Goal: Browse casually: Explore the website without a specific task or goal

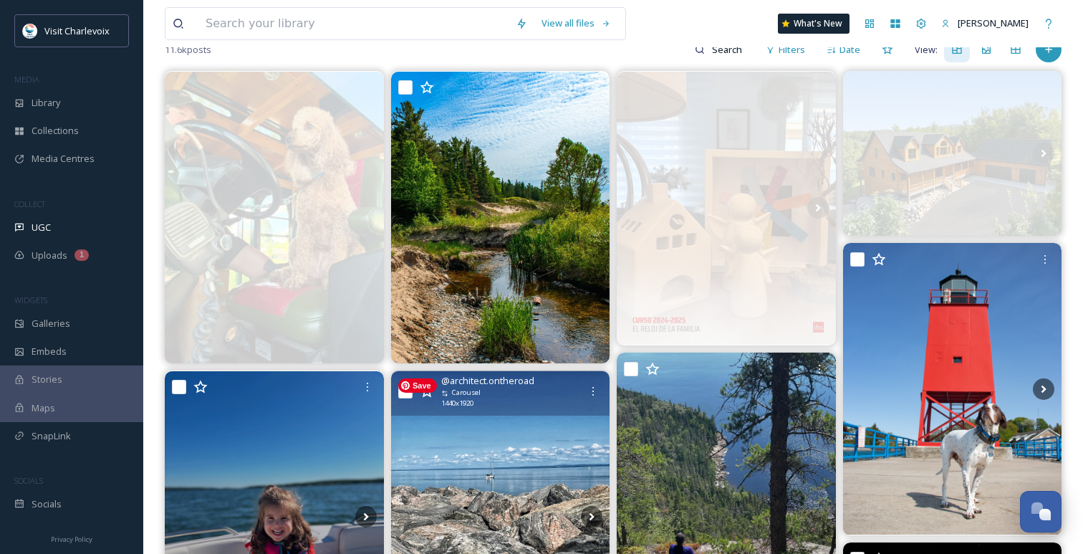
scroll to position [142, 0]
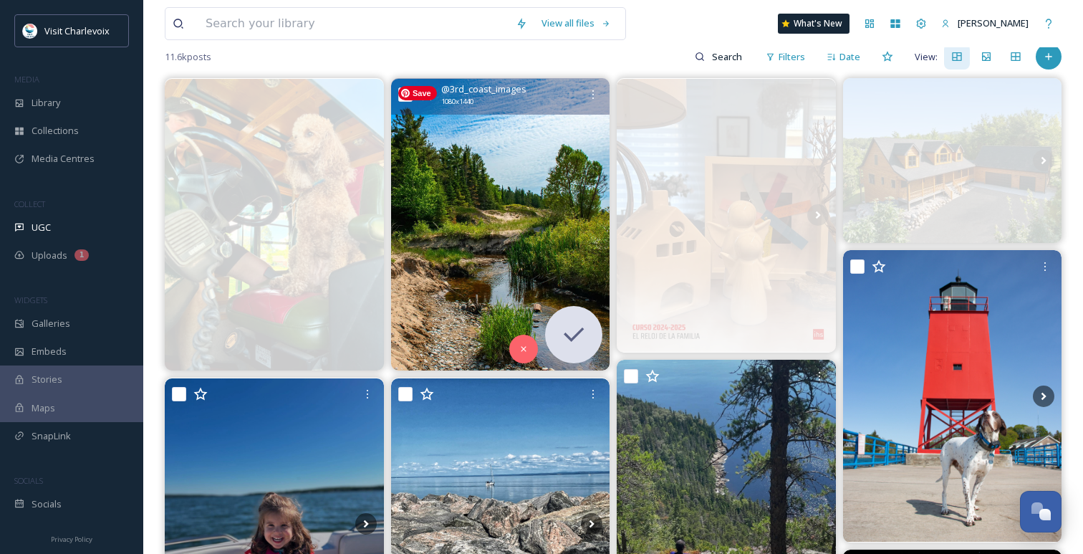
click at [500, 294] on img at bounding box center [500, 224] width 219 height 291
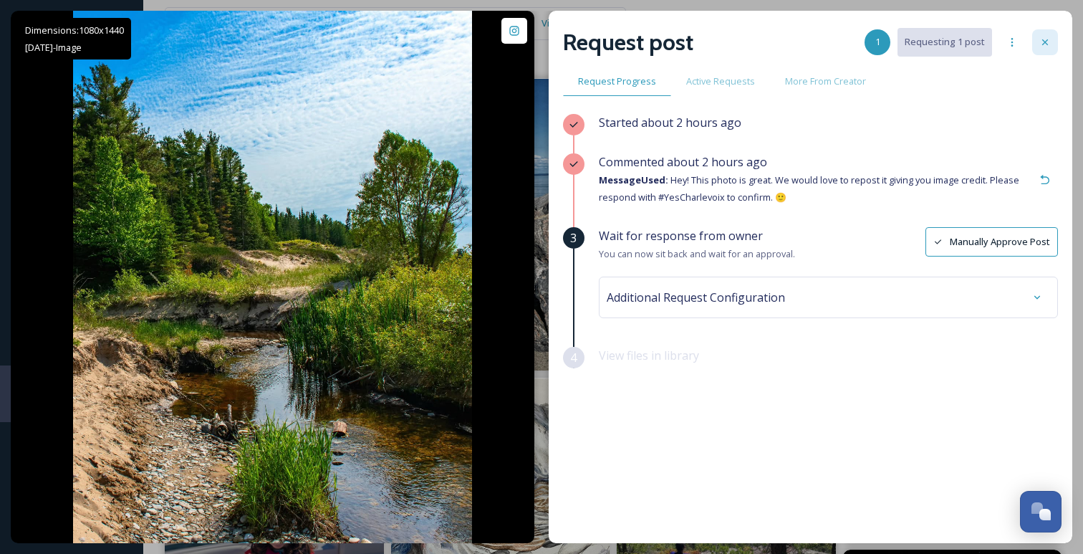
click at [1046, 47] on icon at bounding box center [1044, 42] width 11 height 11
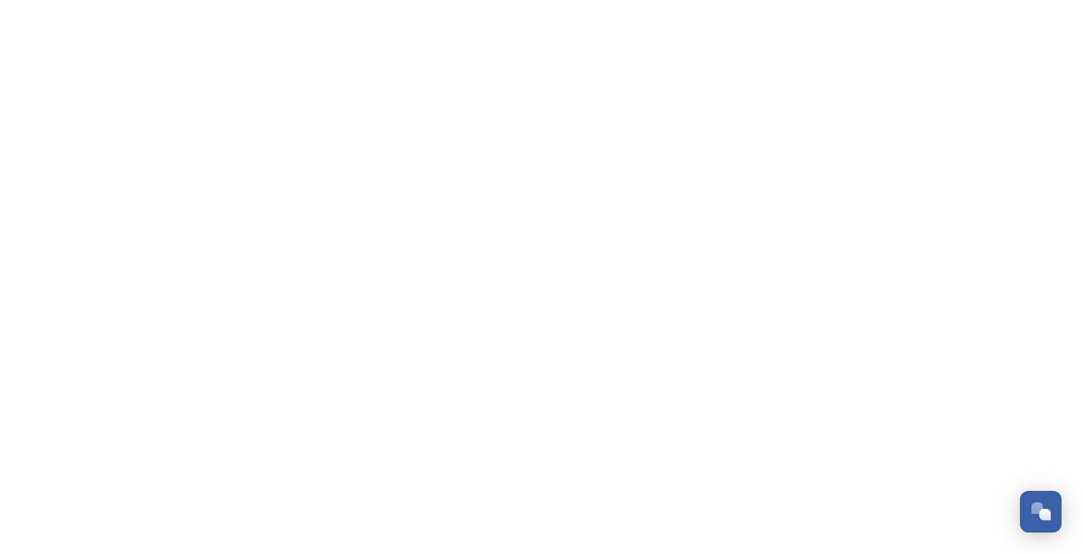
scroll to position [4739, 0]
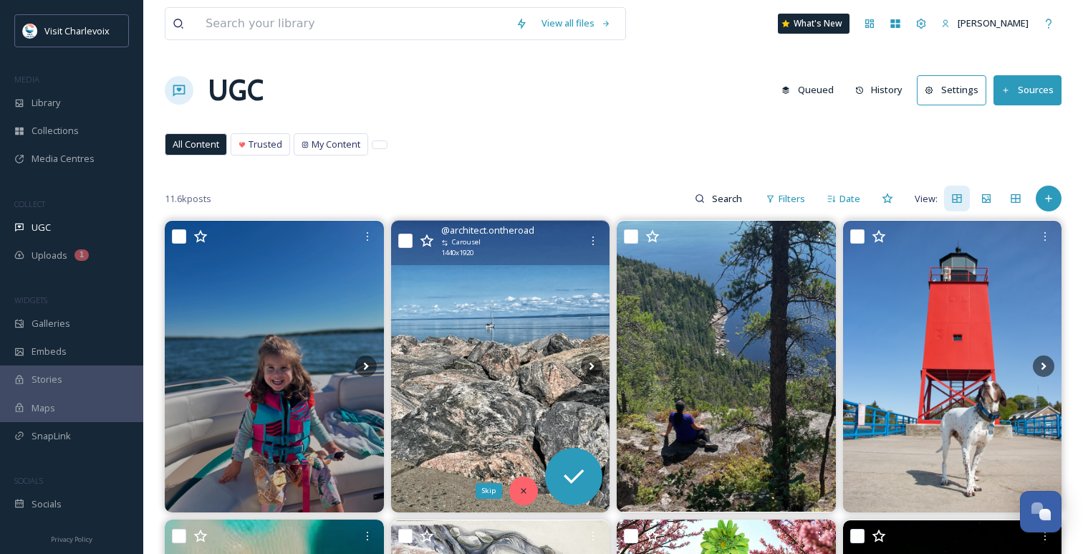
click at [526, 486] on icon at bounding box center [523, 491] width 10 height 10
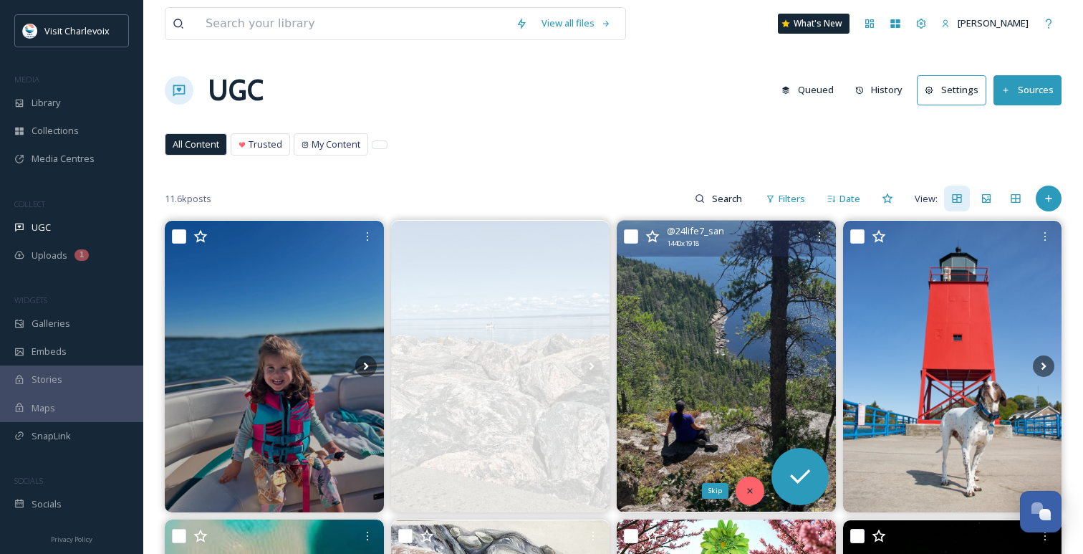
click at [745, 491] on icon at bounding box center [750, 491] width 10 height 10
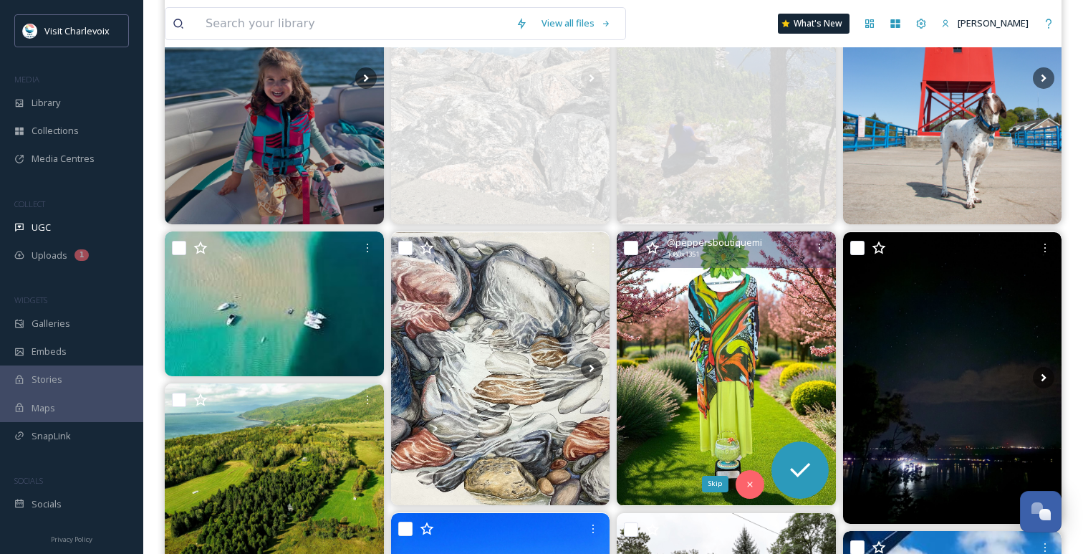
scroll to position [373, 0]
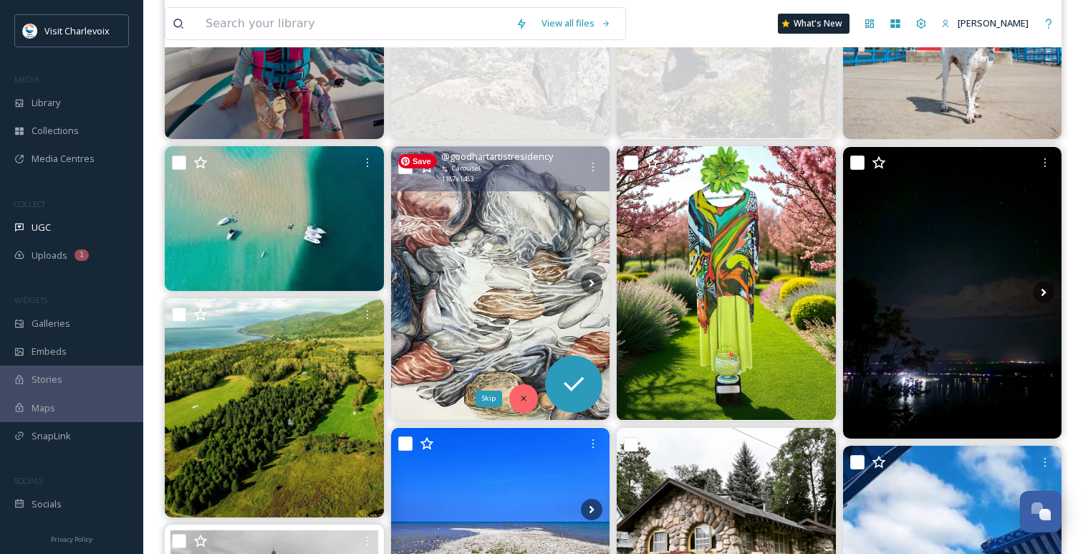
click at [523, 399] on icon at bounding box center [523, 398] width 5 height 5
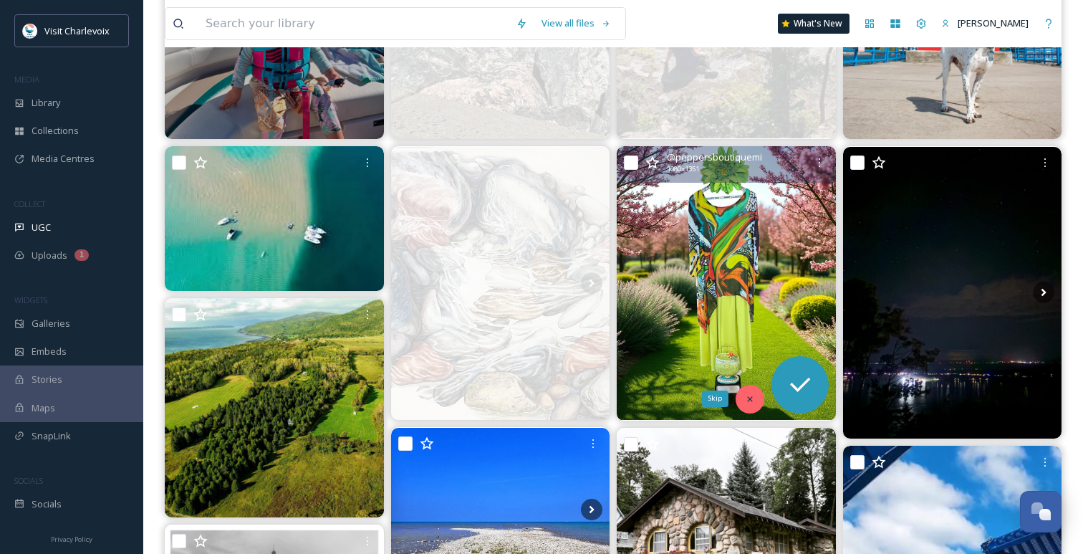
click at [745, 394] on icon at bounding box center [750, 399] width 10 height 10
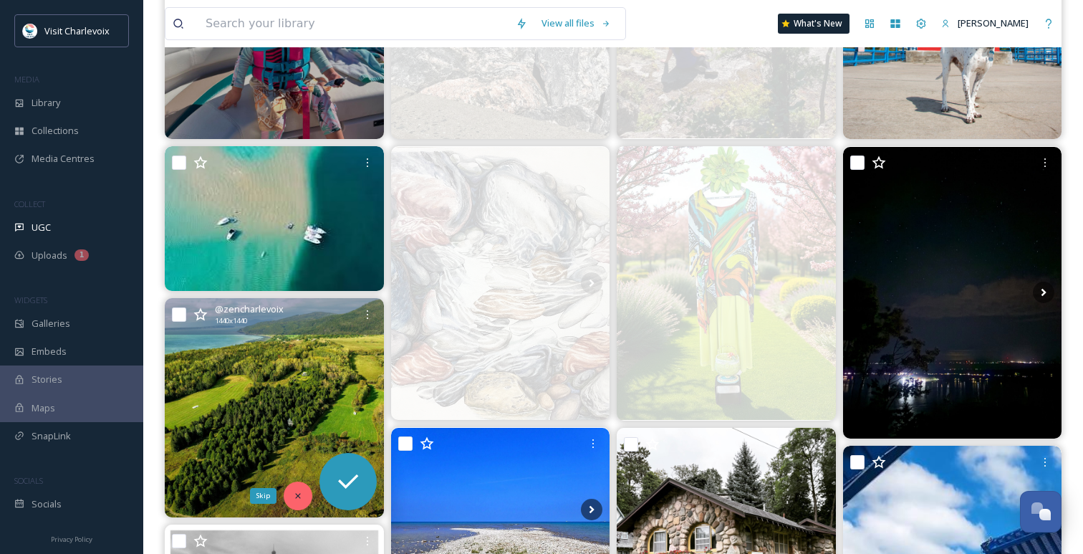
click at [306, 486] on div "Skip" at bounding box center [298, 495] width 29 height 29
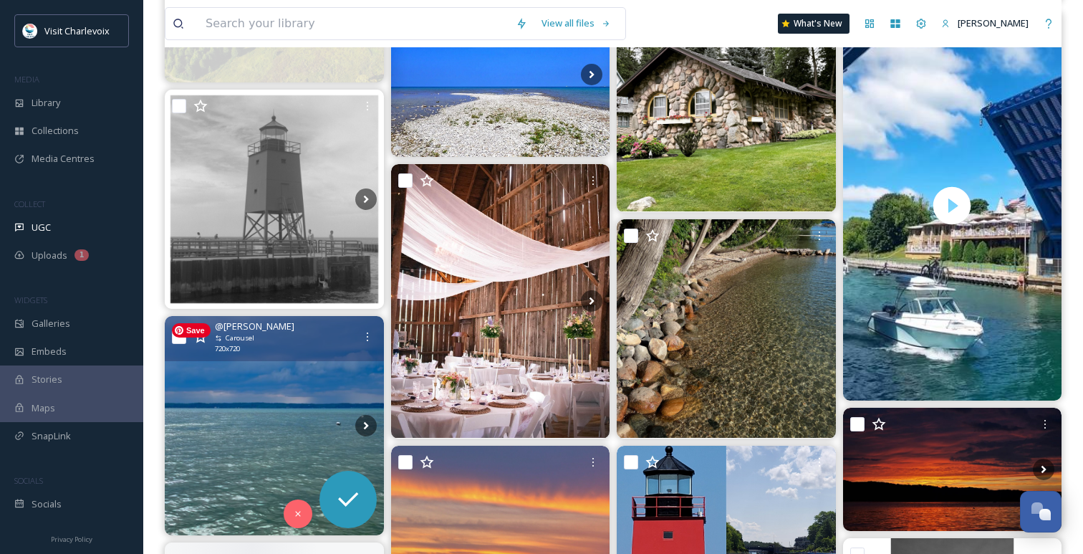
scroll to position [811, 0]
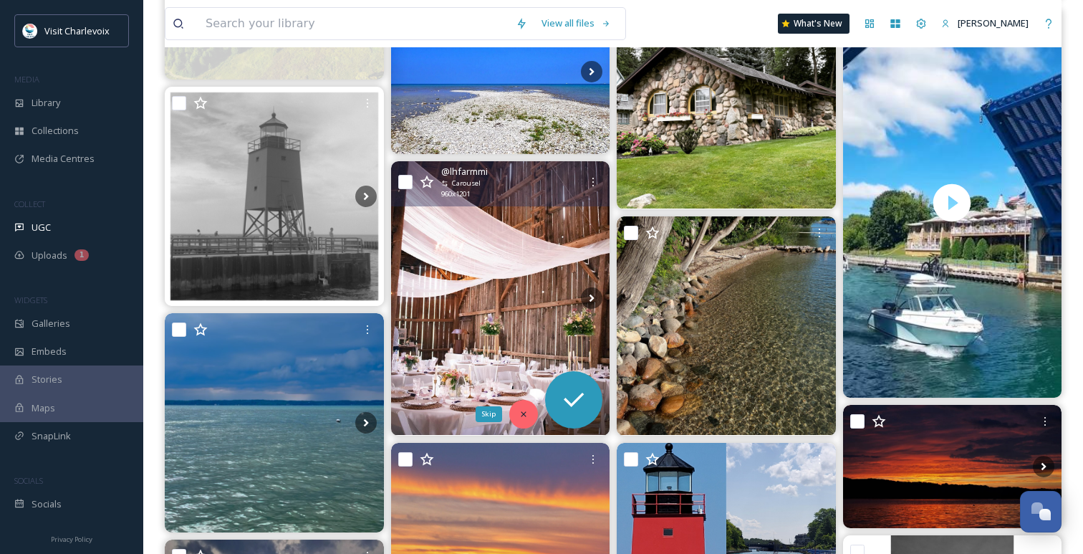
click at [524, 420] on div "Skip" at bounding box center [523, 414] width 29 height 29
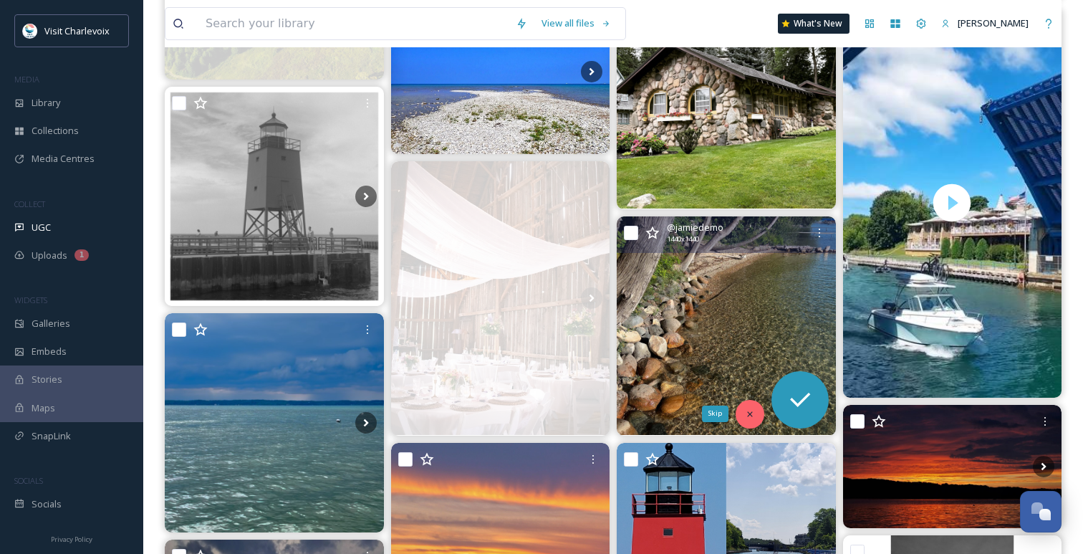
click at [755, 415] on div "Skip" at bounding box center [749, 414] width 29 height 29
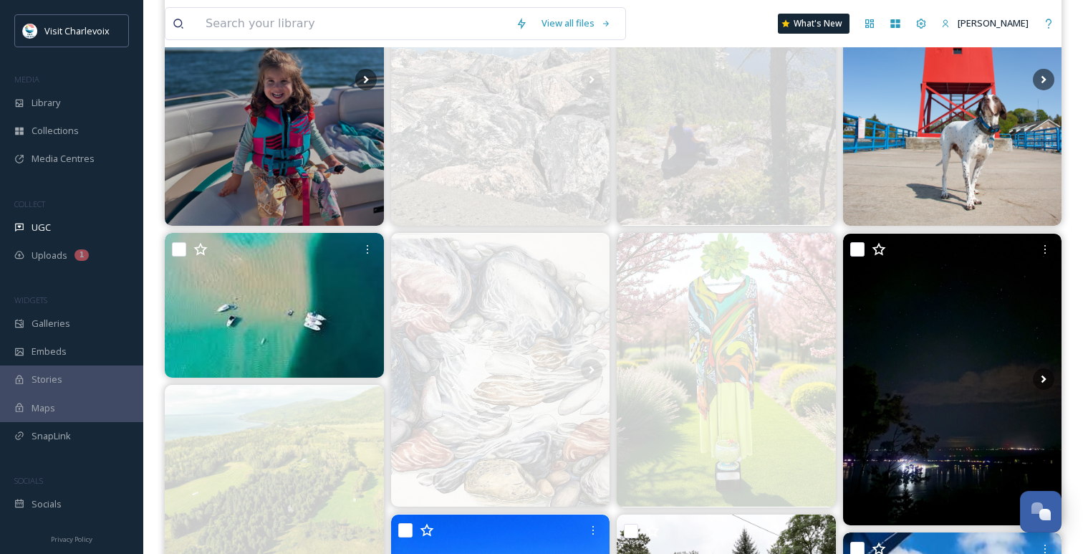
scroll to position [0, 0]
